Goal: Navigation & Orientation: Find specific page/section

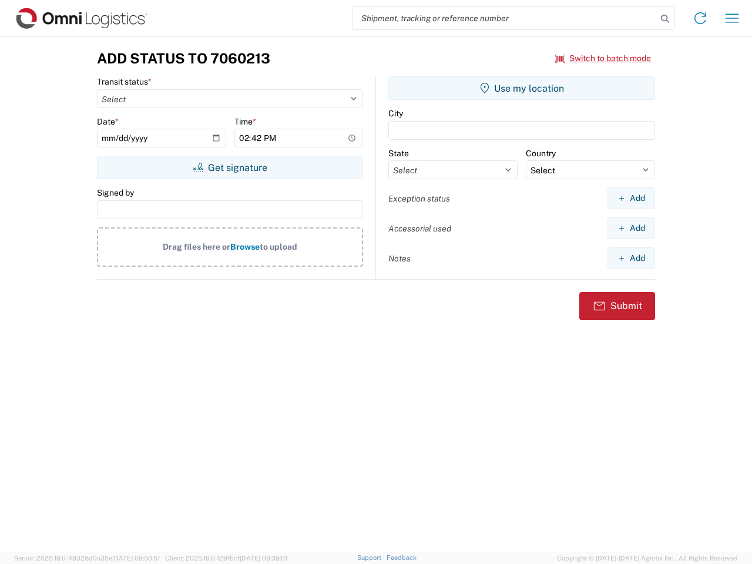
click at [505, 18] on input "search" at bounding box center [505, 18] width 304 height 22
click at [665, 19] on icon at bounding box center [665, 19] width 16 height 16
click at [701, 18] on icon at bounding box center [700, 18] width 19 height 19
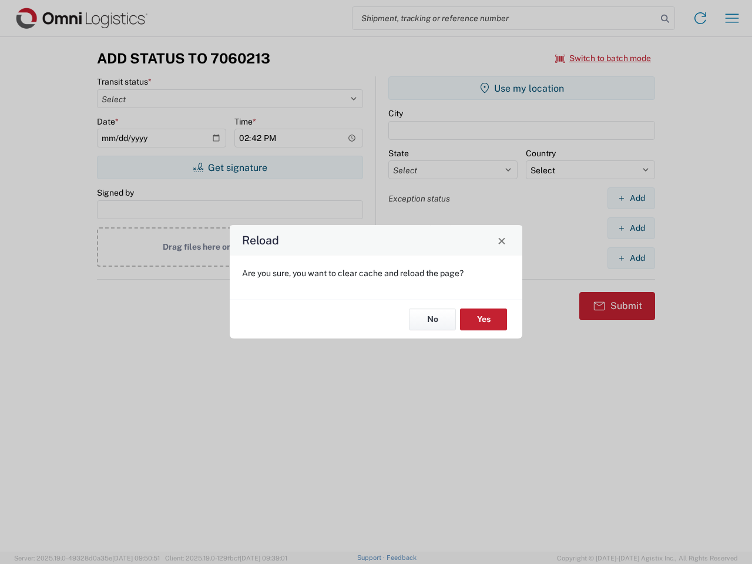
click at [732, 18] on div "Reload Are you sure, you want to clear cache and reload the page? No Yes" at bounding box center [376, 282] width 752 height 564
click at [604, 58] on div "Reload Are you sure, you want to clear cache and reload the page? No Yes" at bounding box center [376, 282] width 752 height 564
click at [230, 167] on div "Reload Are you sure, you want to clear cache and reload the page? No Yes" at bounding box center [376, 282] width 752 height 564
click at [522, 88] on div "Reload Are you sure, you want to clear cache and reload the page? No Yes" at bounding box center [376, 282] width 752 height 564
click at [631, 198] on div "Reload Are you sure, you want to clear cache and reload the page? No Yes" at bounding box center [376, 282] width 752 height 564
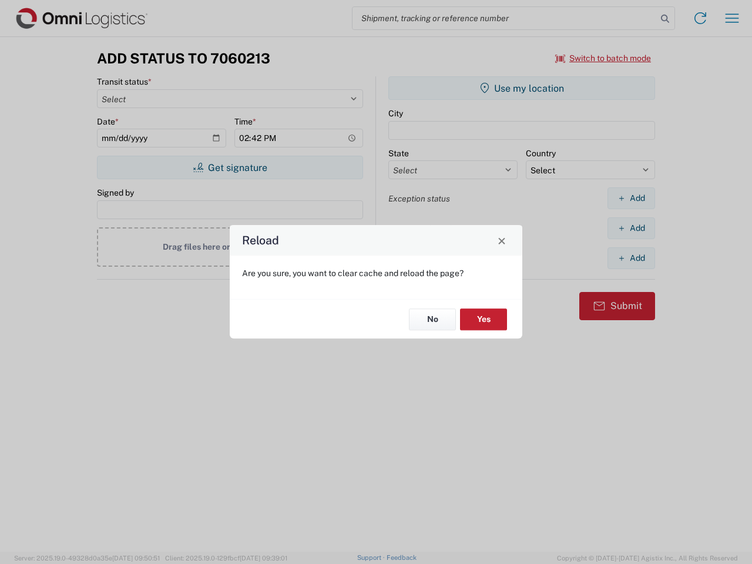
click at [631, 228] on div "Reload Are you sure, you want to clear cache and reload the page? No Yes" at bounding box center [376, 282] width 752 height 564
click at [631, 258] on div "Reload Are you sure, you want to clear cache and reload the page? No Yes" at bounding box center [376, 282] width 752 height 564
